Goal: Task Accomplishment & Management: Manage account settings

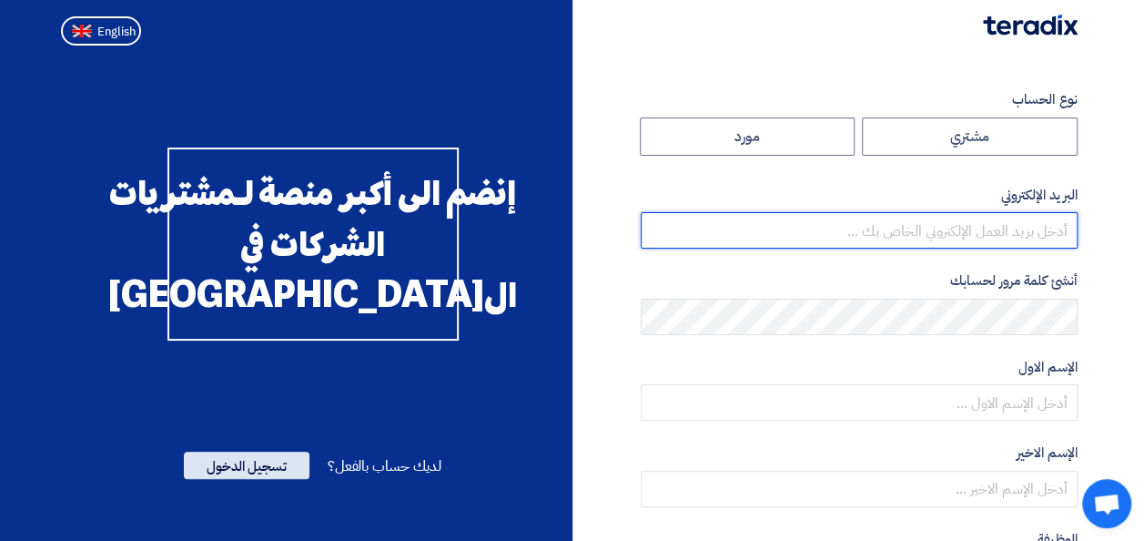
type input "[EMAIL_ADDRESS][PERSON_NAME][DOMAIN_NAME]"
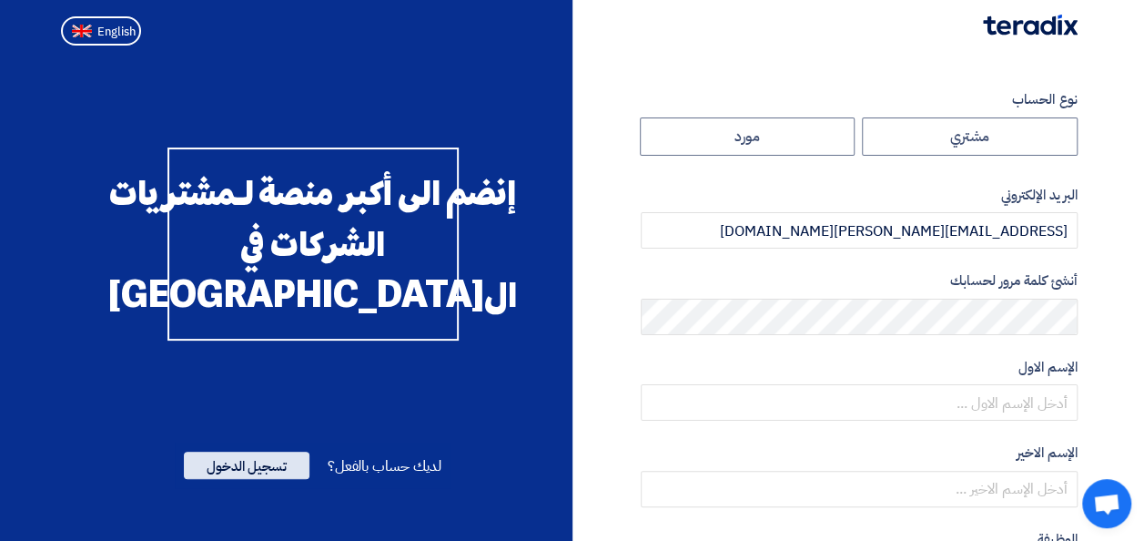
click at [264, 479] on span "تسجيل الدخول" at bounding box center [247, 464] width 126 height 27
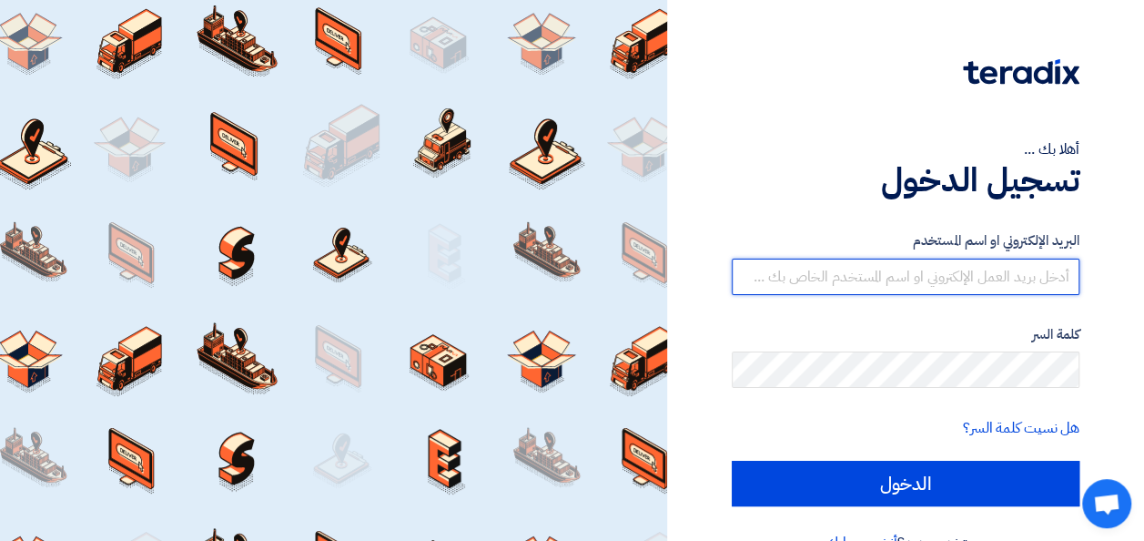
type input "[EMAIL_ADDRESS][PERSON_NAME][DOMAIN_NAME]"
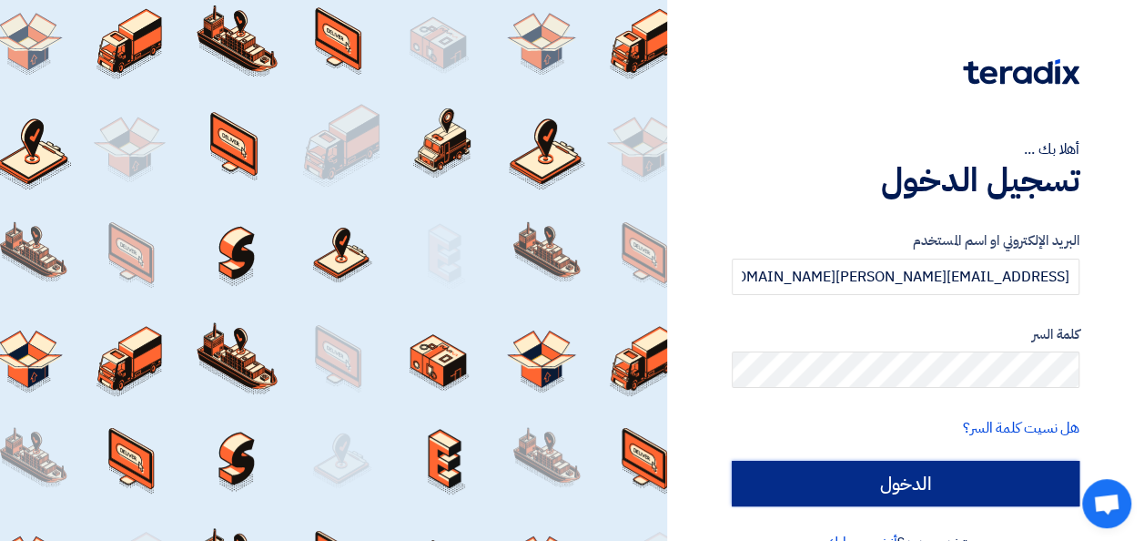
click at [909, 476] on input "الدخول" at bounding box center [906, 484] width 348 height 46
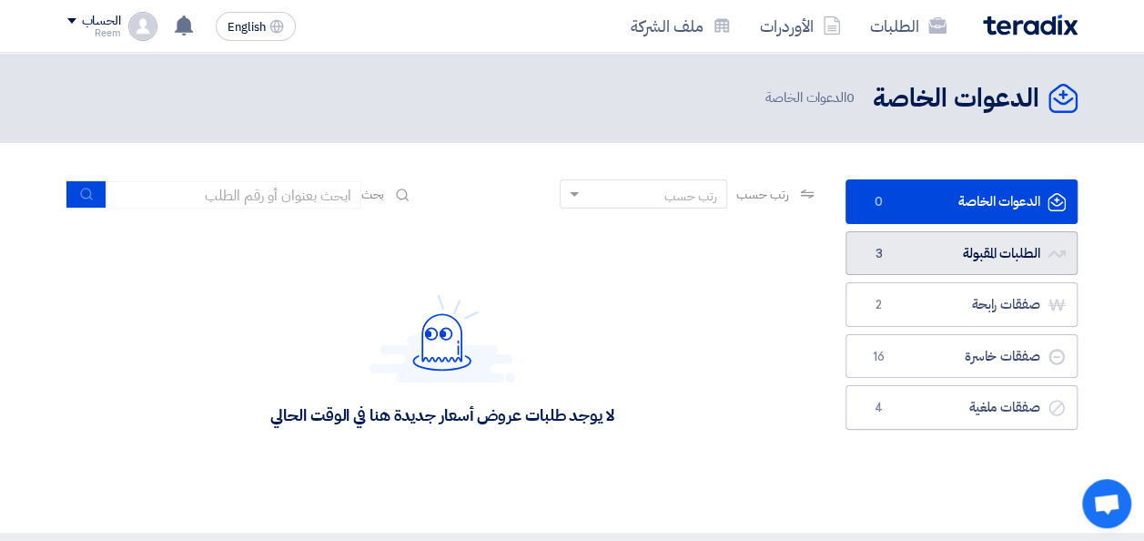
click at [917, 257] on link "الطلبات المقبولة الطلبات المقبولة 3" at bounding box center [962, 253] width 232 height 45
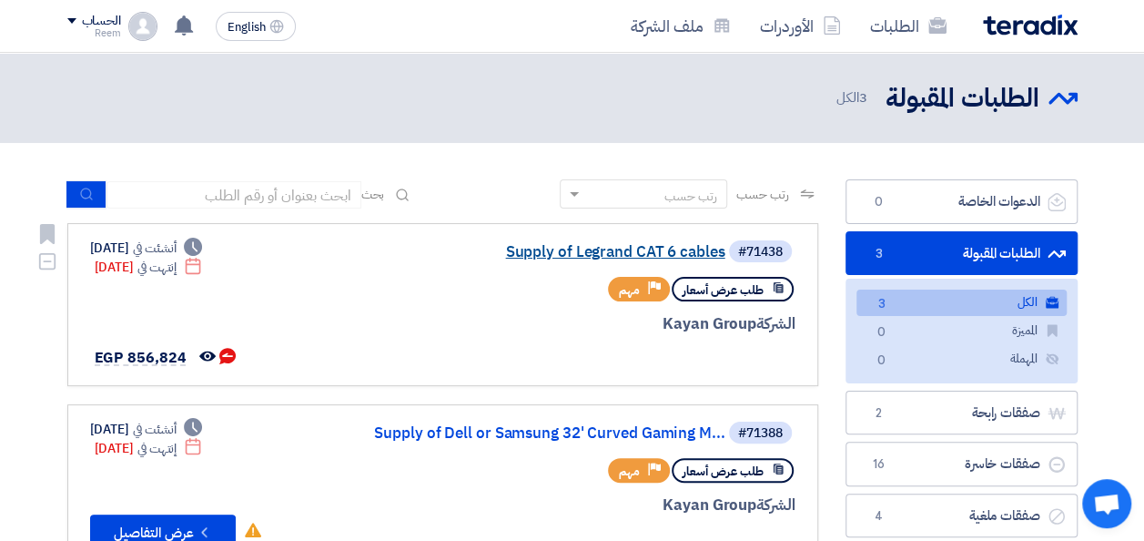
click at [606, 253] on link "Supply of Legrand CAT 6 cables" at bounding box center [543, 252] width 364 height 16
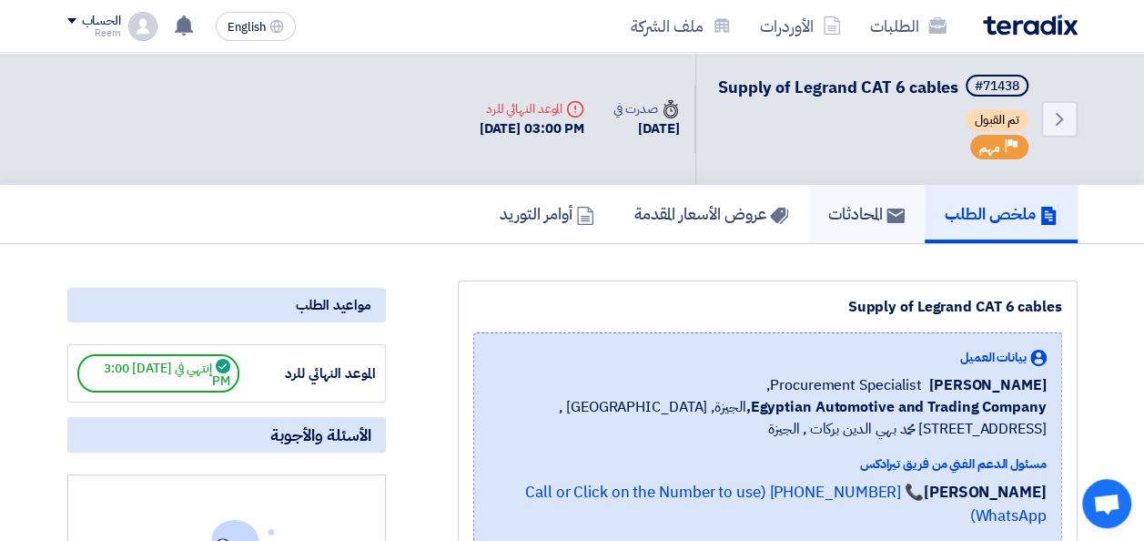
click at [849, 224] on h5 "المحادثات" at bounding box center [866, 213] width 76 height 21
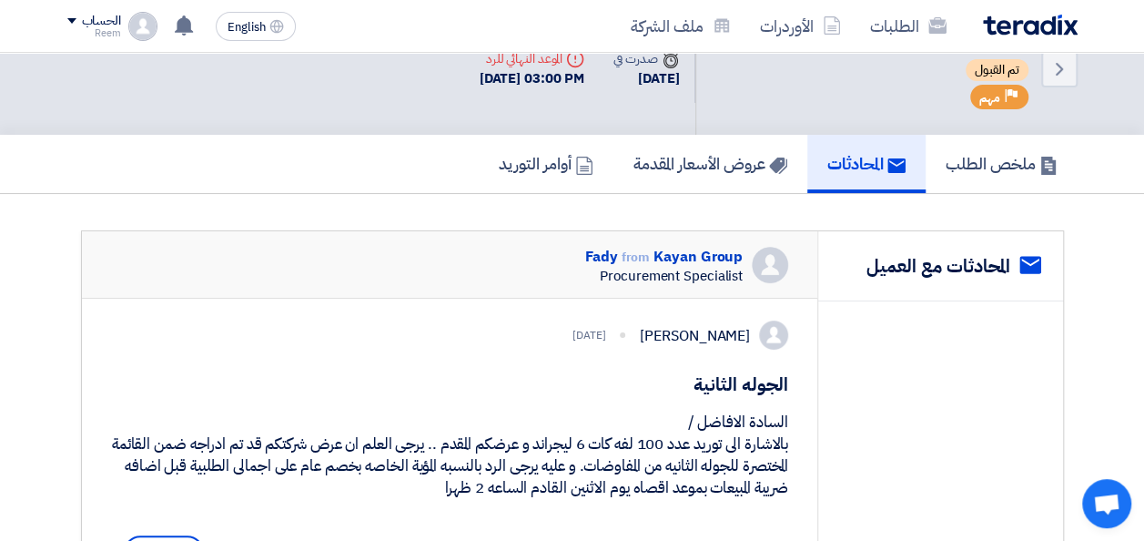
scroll to position [39, 0]
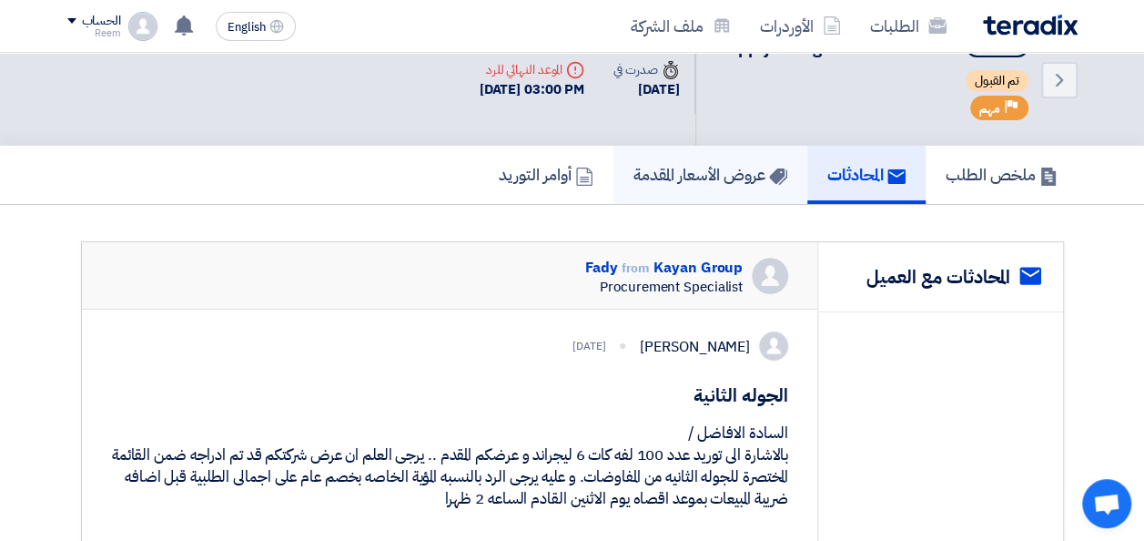
click at [701, 185] on h5 "عروض الأسعار المقدمة" at bounding box center [710, 174] width 154 height 21
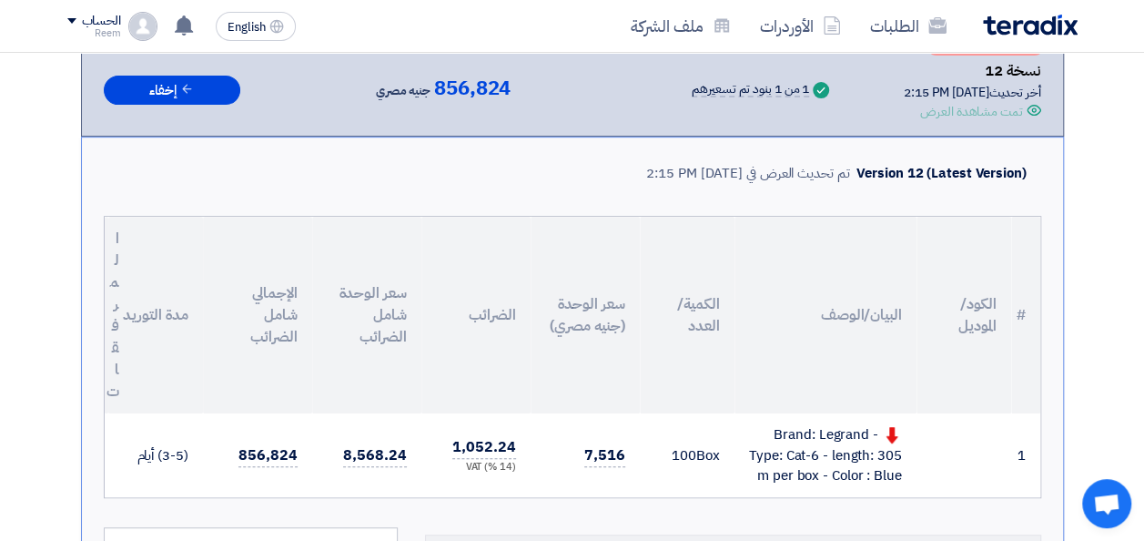
scroll to position [280, 0]
